Goal: Transaction & Acquisition: Purchase product/service

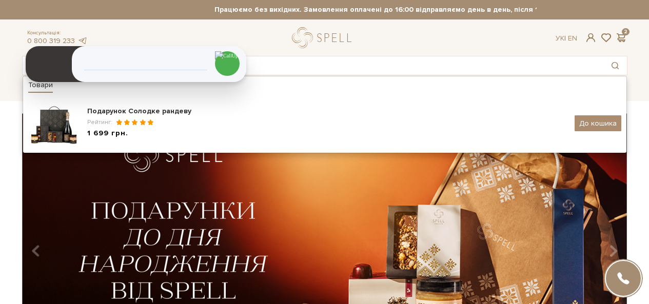
type input "солодке [PERSON_NAME]"
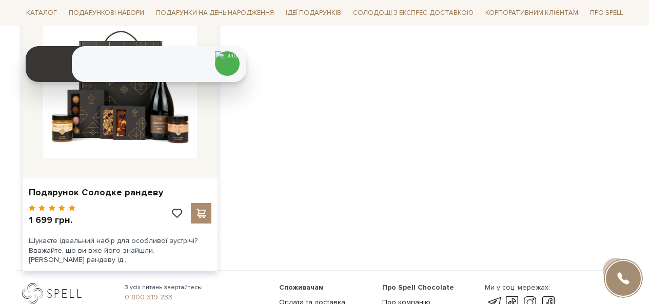
scroll to position [205, 0]
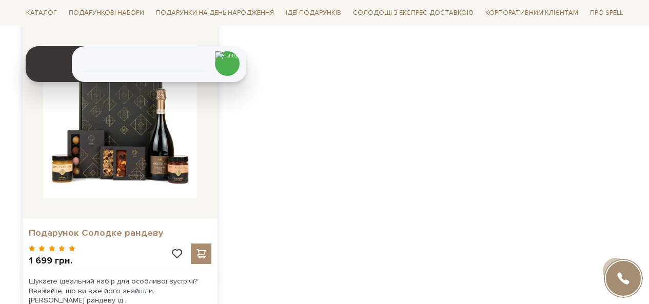
click at [109, 233] on link "Подарунок Солодке рандеву" at bounding box center [120, 233] width 183 height 12
